Goal: Information Seeking & Learning: Learn about a topic

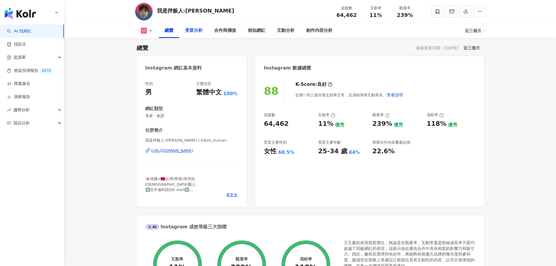
click at [193, 32] on div "受眾分析" at bounding box center [194, 30] width 18 height 7
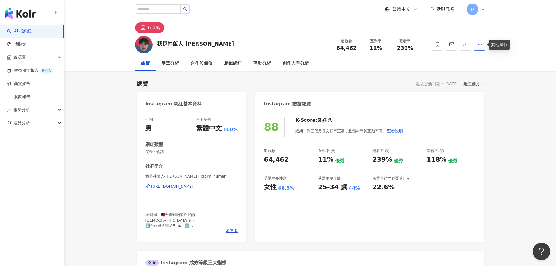
click at [481, 46] on icon "button" at bounding box center [479, 44] width 5 height 5
click at [419, 66] on div "總覽 受眾分析 合作與價值 相似網紅 互動分析 創作內容分析" at bounding box center [310, 63] width 350 height 15
click at [483, 7] on icon at bounding box center [483, 9] width 5 height 5
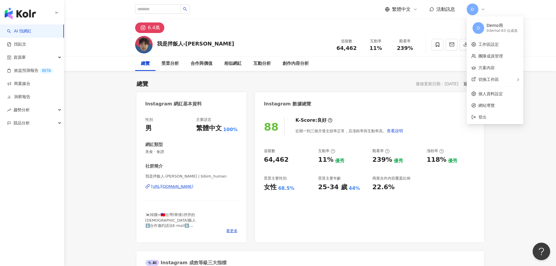
click at [276, 45] on div "我是[DEMOGRAPHIC_DATA]飯人-王文慶 追蹤數 64,462 互動率 11% 觀看率 239%" at bounding box center [310, 44] width 374 height 23
click at [175, 65] on div "受眾分析" at bounding box center [170, 63] width 18 height 7
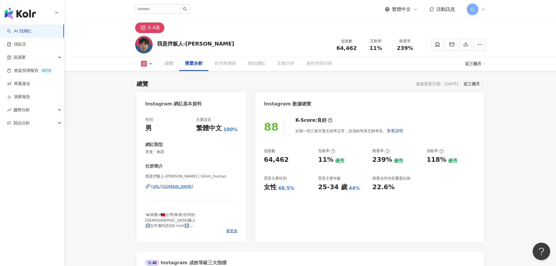
scroll to position [499, 0]
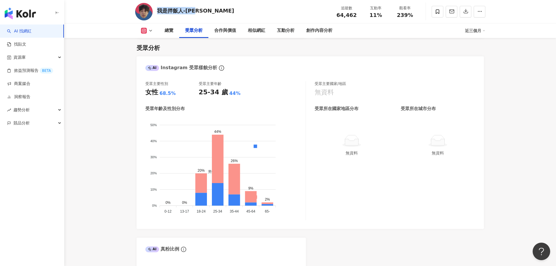
drag, startPoint x: 201, startPoint y: 13, endPoint x: 157, endPoint y: 11, distance: 43.9
click at [157, 11] on div "我是[DEMOGRAPHIC_DATA]飯人-王文慶 追蹤數 64,462 互動率 11% 觀看率 239%" at bounding box center [310, 11] width 374 height 23
copy div "我是拌飯人-[PERSON_NAME]"
